Goal: Task Accomplishment & Management: Use online tool/utility

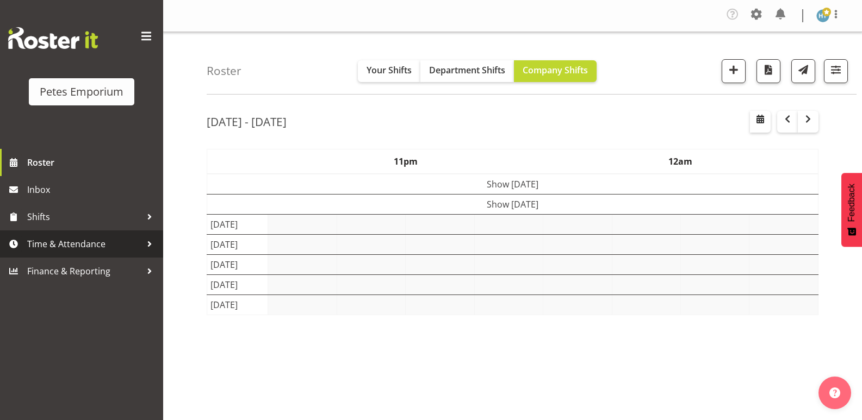
click at [76, 242] on span "Time & Attendance" at bounding box center [84, 244] width 114 height 16
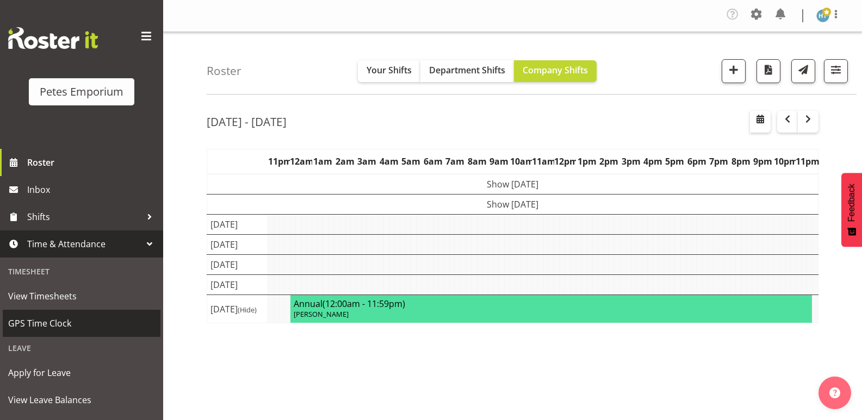
click at [53, 319] on span "GPS Time Clock" at bounding box center [81, 324] width 147 height 16
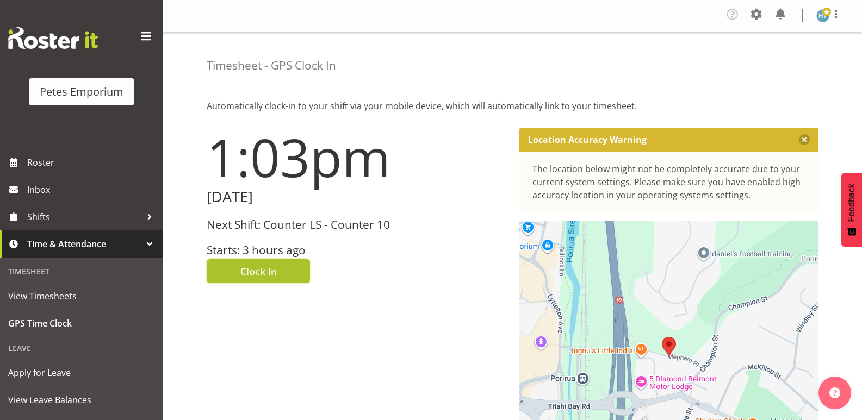
click at [273, 270] on span "Clock In" at bounding box center [258, 271] width 36 height 14
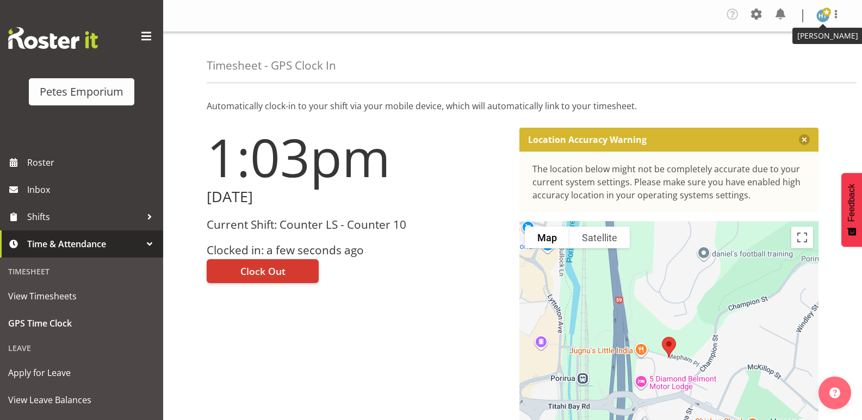
click at [818, 16] on img at bounding box center [823, 15] width 13 height 13
click at [772, 61] on link "Log Out" at bounding box center [790, 60] width 104 height 20
